Goal: Task Accomplishment & Management: Manage account settings

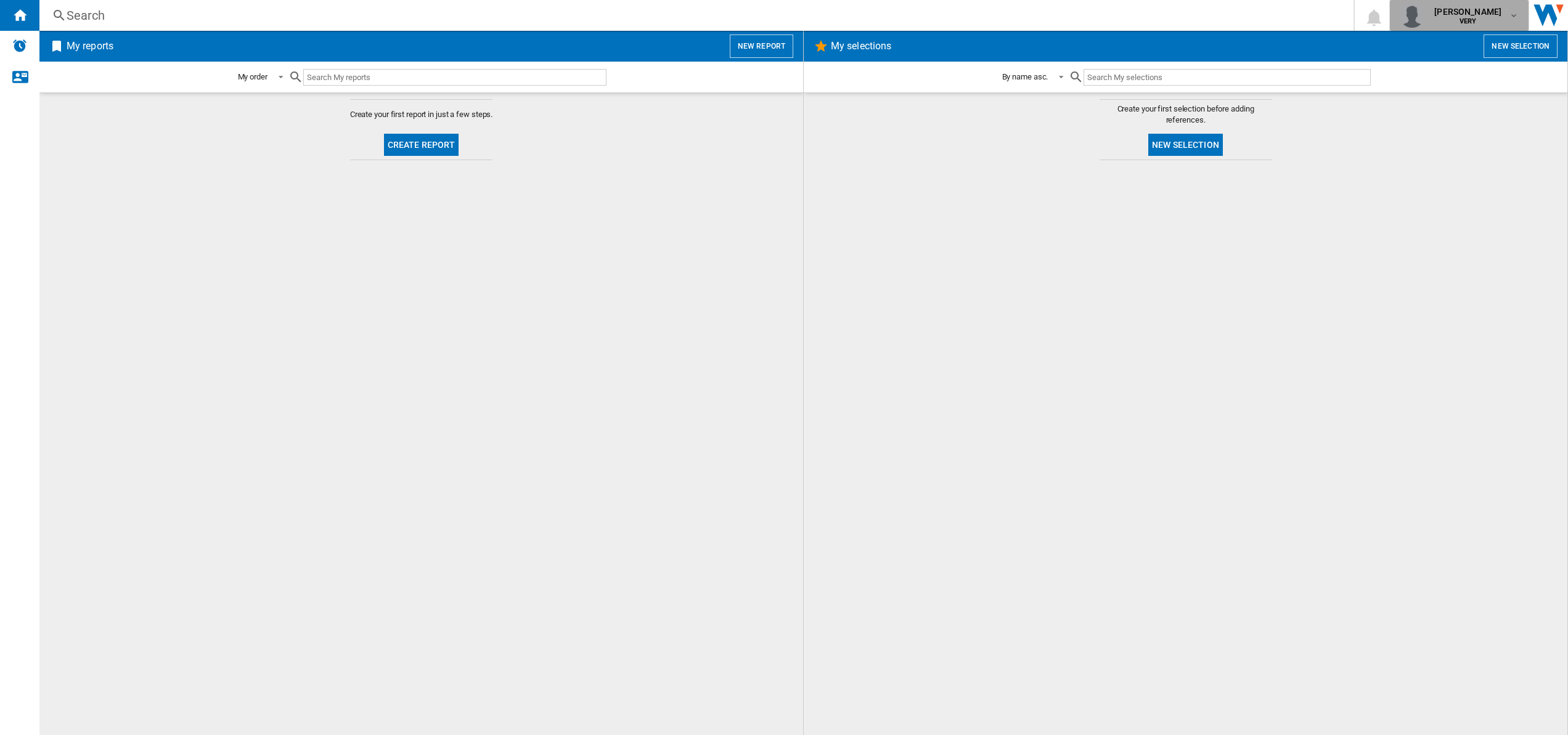
click at [1519, 20] on button "[PERSON_NAME] VERY" at bounding box center [1459, 15] width 139 height 31
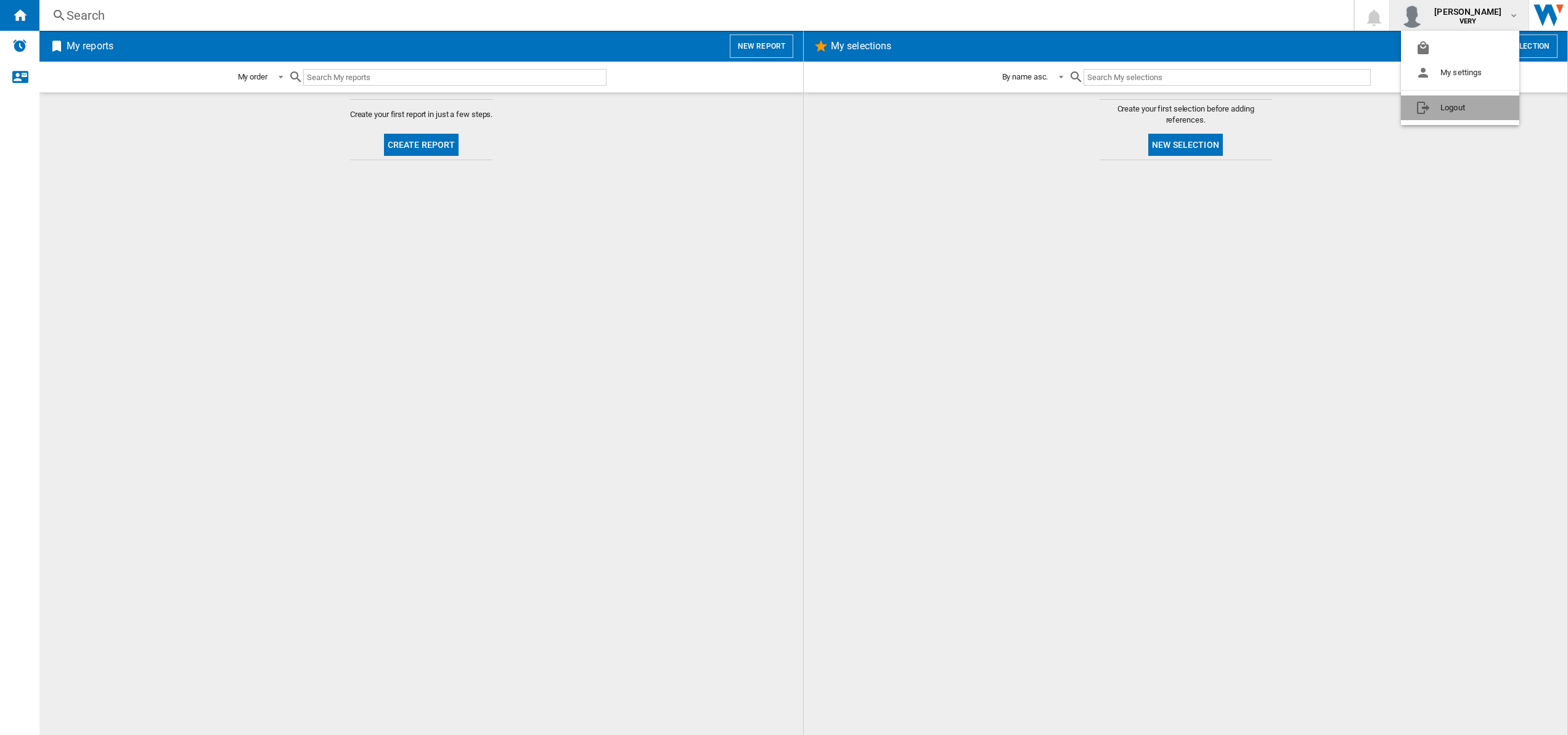
click at [1456, 104] on button "Logout" at bounding box center [1460, 108] width 119 height 25
